Goal: Information Seeking & Learning: Learn about a topic

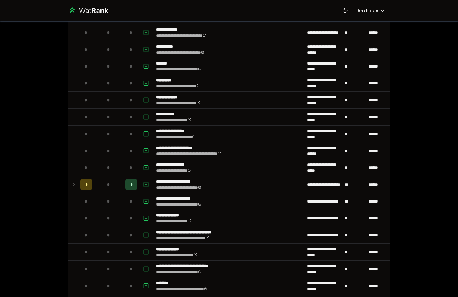
scroll to position [779, 0]
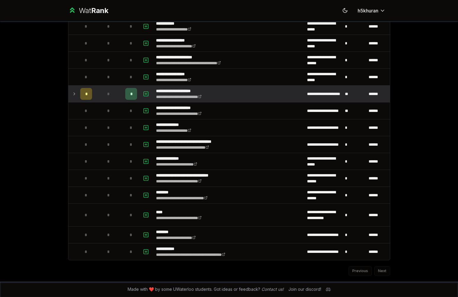
click at [74, 92] on td at bounding box center [72, 94] width 9 height 17
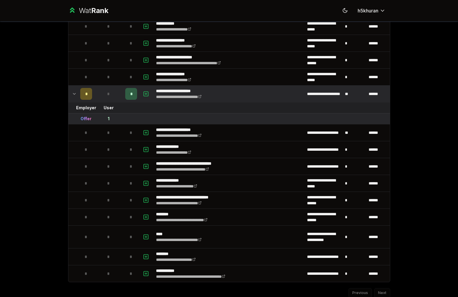
click at [74, 92] on td at bounding box center [72, 94] width 9 height 17
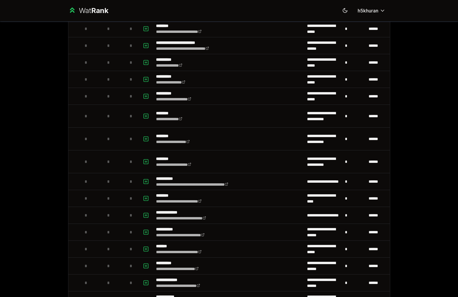
scroll to position [302, 0]
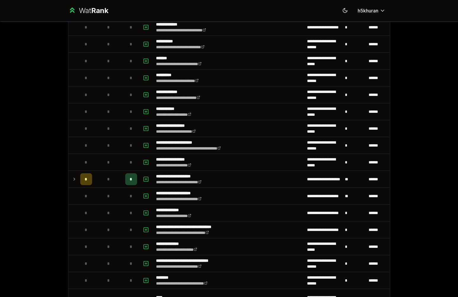
scroll to position [763, 0]
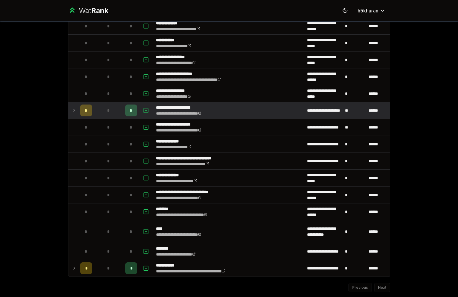
click at [81, 110] on div "*" at bounding box center [86, 110] width 12 height 12
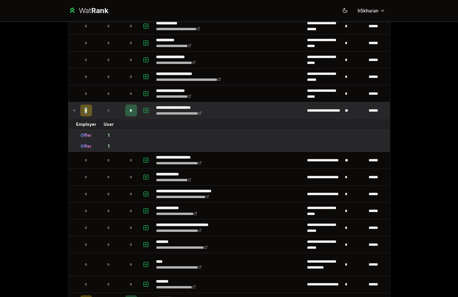
click at [81, 110] on div "*" at bounding box center [86, 110] width 12 height 12
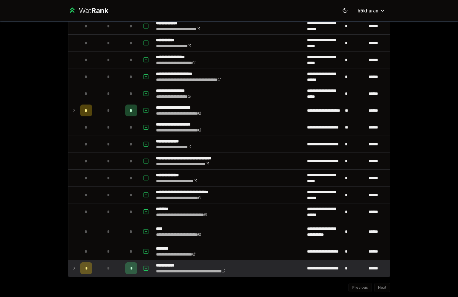
click at [97, 266] on td "*" at bounding box center [108, 268] width 28 height 17
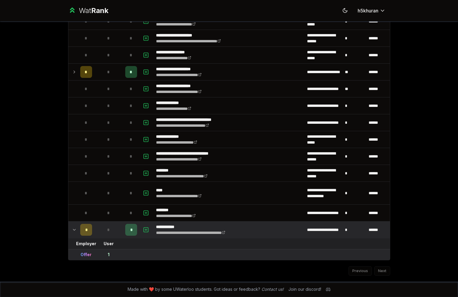
click at [94, 234] on td "*" at bounding box center [108, 229] width 28 height 17
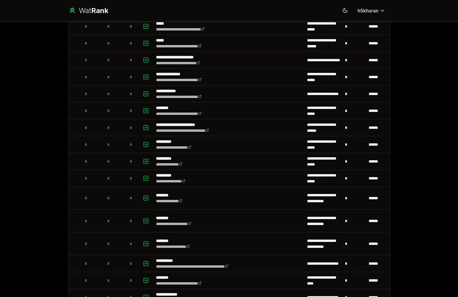
scroll to position [779, 0]
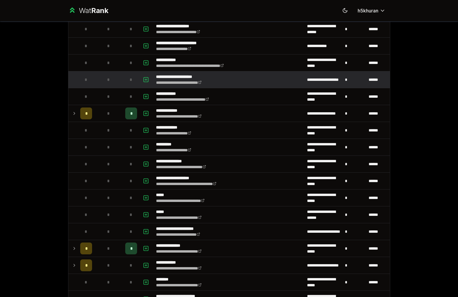
scroll to position [194, 0]
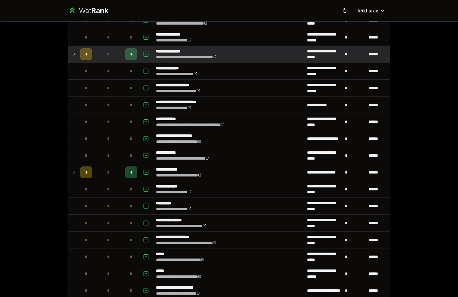
click at [94, 58] on td "*" at bounding box center [108, 54] width 28 height 17
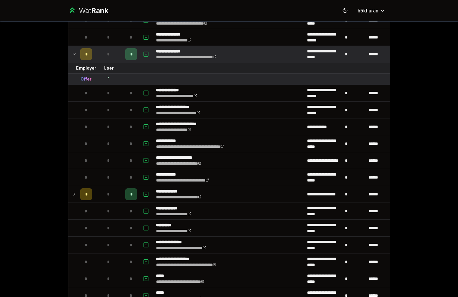
click at [94, 58] on td "*" at bounding box center [108, 54] width 28 height 17
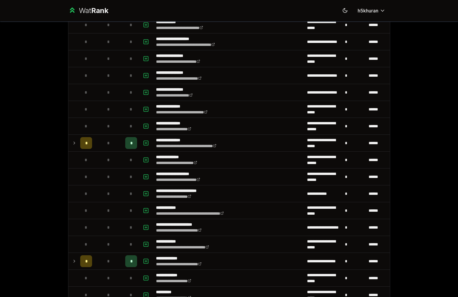
scroll to position [200, 0]
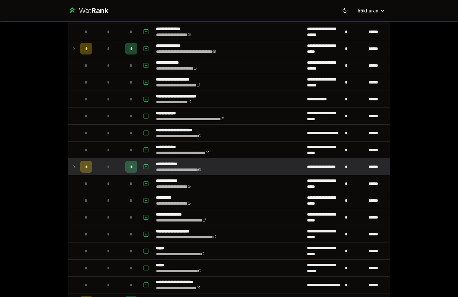
click at [91, 168] on td "*" at bounding box center [86, 166] width 17 height 17
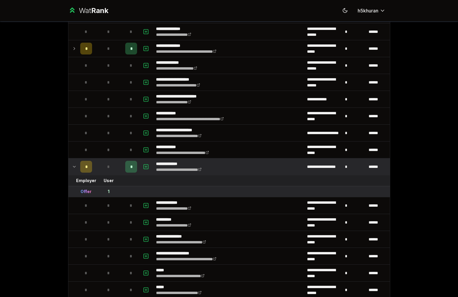
click at [91, 168] on td "*" at bounding box center [86, 166] width 17 height 17
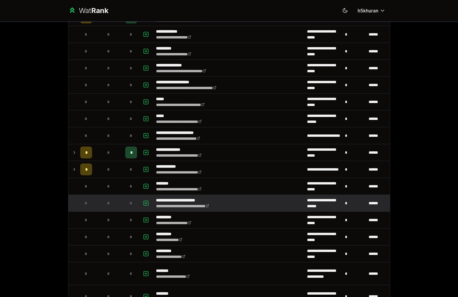
scroll to position [285, 0]
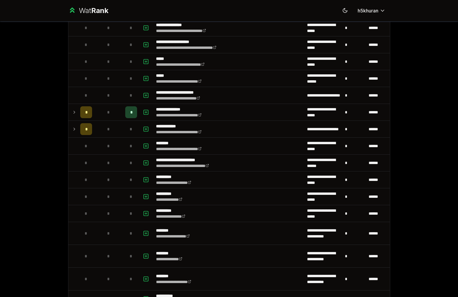
scroll to position [396, 0]
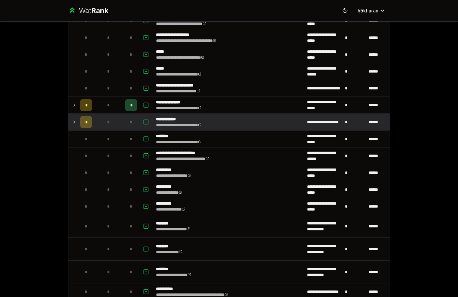
click at [87, 121] on div "*" at bounding box center [86, 122] width 12 height 12
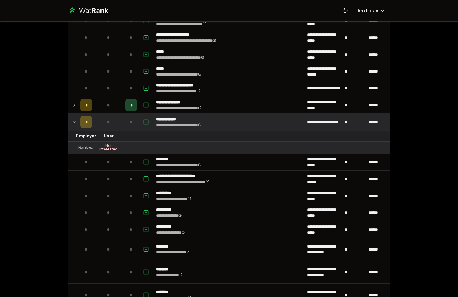
click at [87, 121] on div "*" at bounding box center [86, 122] width 12 height 12
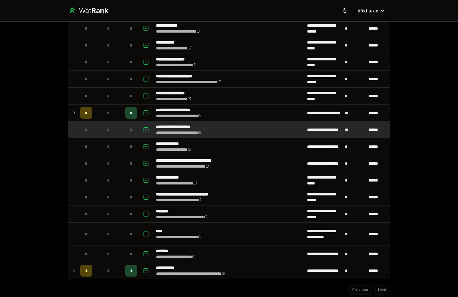
scroll to position [779, 0]
